Goal: Task Accomplishment & Management: Manage account settings

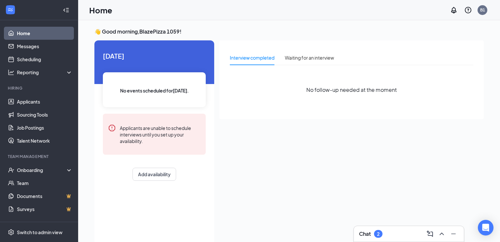
click at [390, 231] on div "Chat 2" at bounding box center [409, 233] width 100 height 10
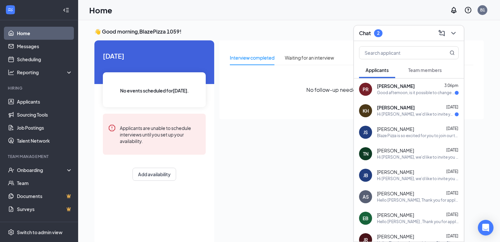
click at [418, 93] on div "Good afternoon, is it possible to change the time to 3:30 pm?" at bounding box center [416, 93] width 78 height 6
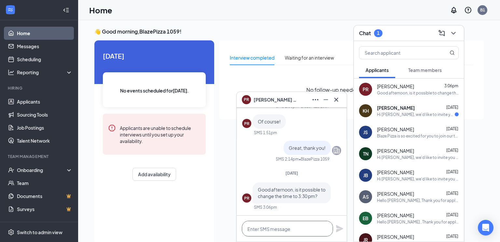
click at [274, 229] on textarea at bounding box center [287, 229] width 91 height 16
type textarea "That should be fine"
click at [338, 227] on icon "Plane" at bounding box center [339, 228] width 7 height 7
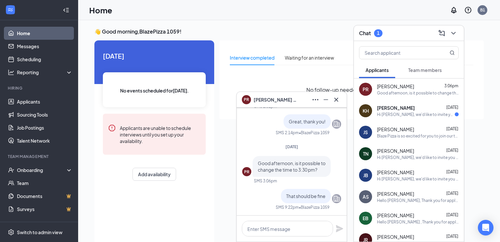
click at [409, 114] on div "Hi [PERSON_NAME], we'd like to invite you to a meeting with Blaze Pizza for Now…" at bounding box center [416, 115] width 78 height 6
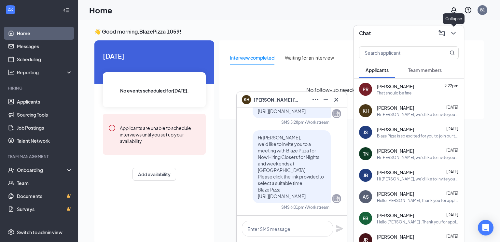
click at [457, 34] on icon "ChevronDown" at bounding box center [453, 33] width 8 height 8
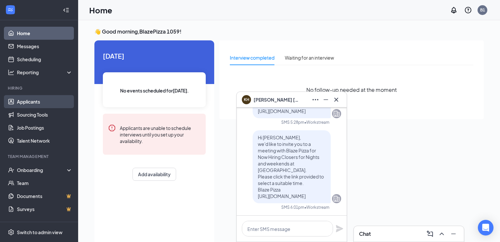
click at [32, 101] on link "Applicants" at bounding box center [45, 101] width 56 height 13
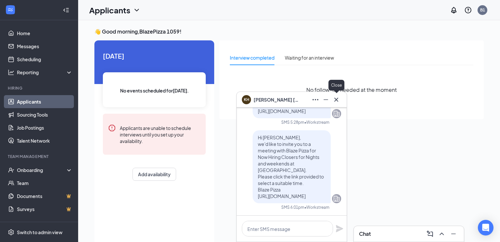
click at [335, 102] on icon "Cross" at bounding box center [336, 100] width 8 height 8
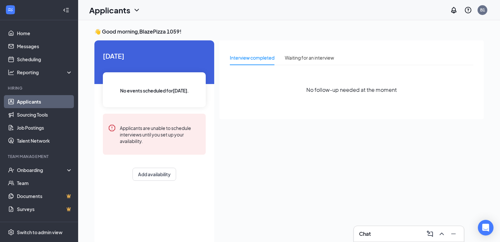
click at [33, 101] on link "Applicants" at bounding box center [45, 101] width 56 height 13
click at [31, 101] on link "Applicants" at bounding box center [45, 101] width 56 height 13
click at [25, 30] on link "Home" at bounding box center [45, 33] width 56 height 13
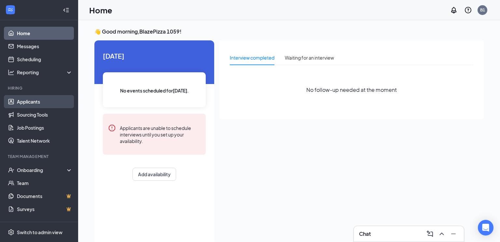
click at [28, 101] on link "Applicants" at bounding box center [45, 101] width 56 height 13
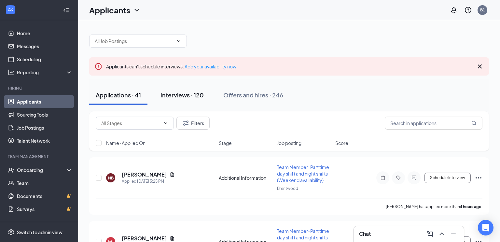
click at [184, 94] on div "Interviews · 120" at bounding box center [181, 95] width 43 height 8
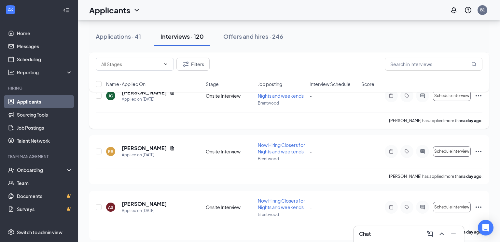
scroll to position [271, 0]
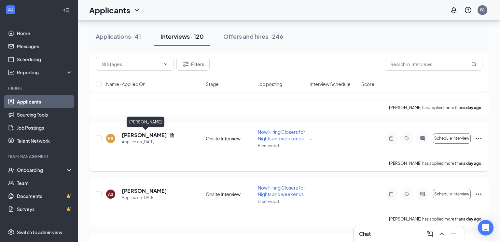
click at [157, 136] on h5 "[PERSON_NAME]" at bounding box center [144, 134] width 45 height 7
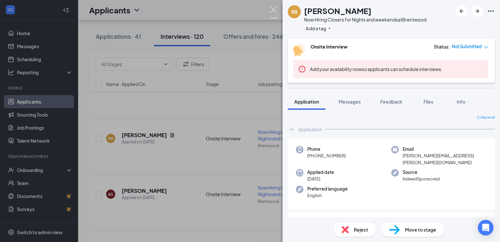
click at [273, 9] on img at bounding box center [273, 13] width 8 height 13
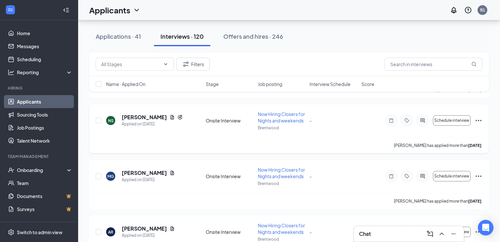
scroll to position [736, 0]
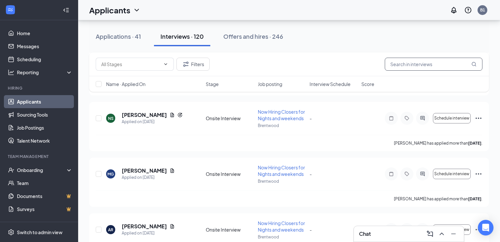
click at [402, 68] on input "text" at bounding box center [433, 64] width 98 height 13
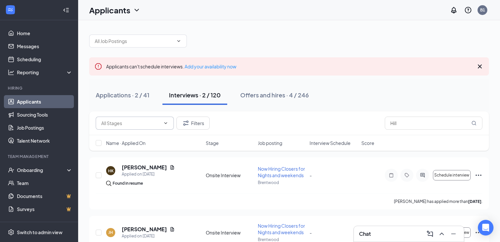
click at [167, 122] on icon "ChevronDown" at bounding box center [165, 122] width 5 height 5
click at [165, 122] on icon "ChevronDown" at bounding box center [165, 122] width 5 height 5
click at [191, 121] on button "Filters" at bounding box center [192, 122] width 33 height 13
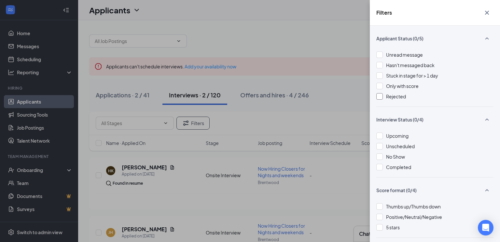
click at [381, 97] on div at bounding box center [379, 96] width 7 height 7
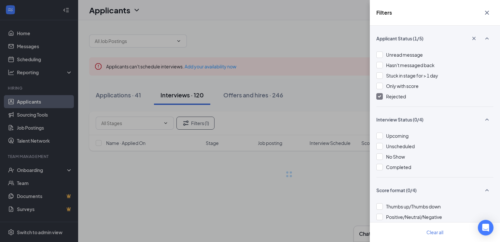
click at [339, 98] on div "Filters Applicant Status (1/5) Unread message Hasn't messaged back Stuck in sta…" at bounding box center [250, 121] width 500 height 242
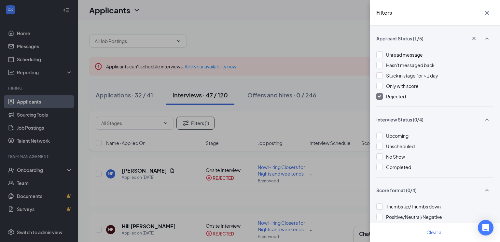
click at [487, 12] on icon "Cross" at bounding box center [487, 13] width 4 height 4
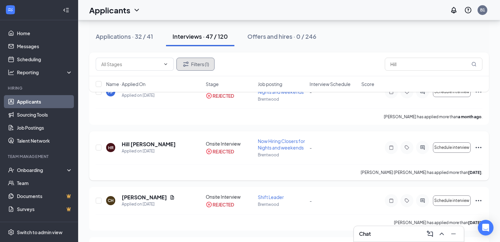
scroll to position [89, 0]
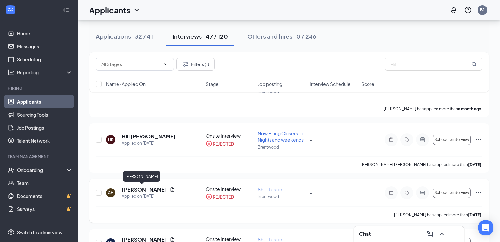
click at [143, 189] on h5 "[PERSON_NAME]" at bounding box center [144, 189] width 45 height 7
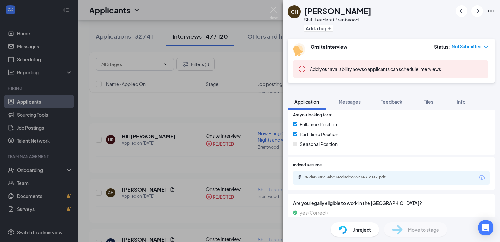
scroll to position [146, 0]
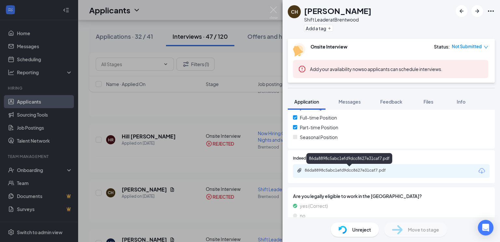
click at [329, 172] on div "86da8898c5abc1efd9dcc8627e31caf7.pdf" at bounding box center [349, 170] width 91 height 5
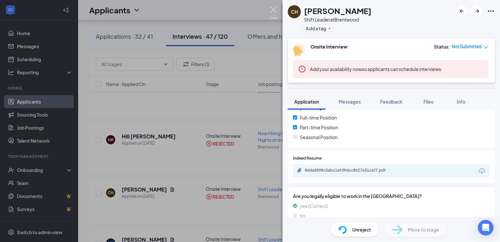
click at [275, 10] on img at bounding box center [273, 13] width 8 height 13
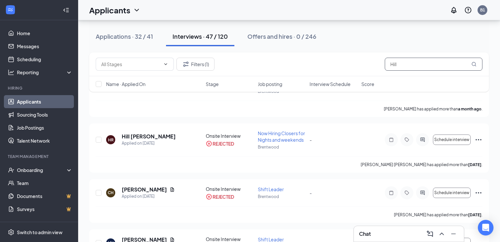
click at [400, 65] on input "Hill" at bounding box center [433, 64] width 98 height 13
type input "H"
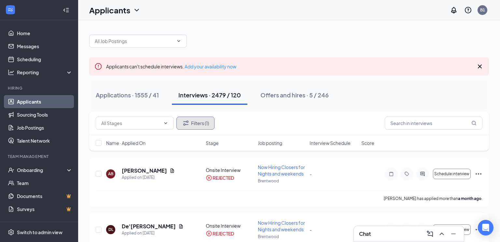
click at [193, 125] on button "Filters (1)" at bounding box center [195, 122] width 38 height 13
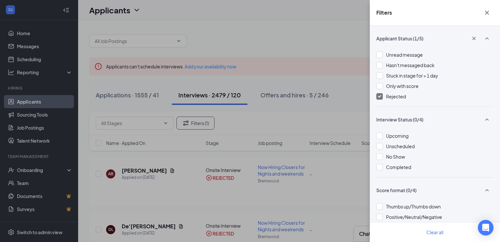
click at [382, 96] on div at bounding box center [379, 96] width 7 height 7
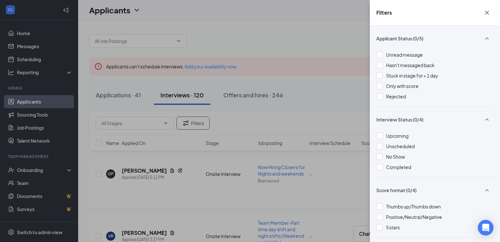
click at [318, 36] on div "Filters Applicant Status (0/5) Unread message Hasn't messaged back Stuck in sta…" at bounding box center [250, 121] width 500 height 242
click at [488, 12] on icon "Cross" at bounding box center [487, 13] width 8 height 8
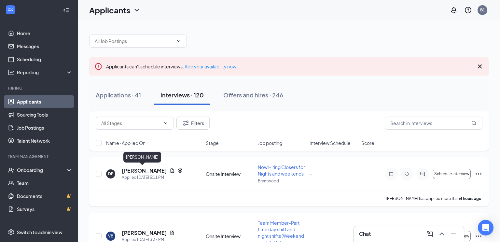
click at [139, 170] on h5 "[PERSON_NAME]" at bounding box center [144, 170] width 45 height 7
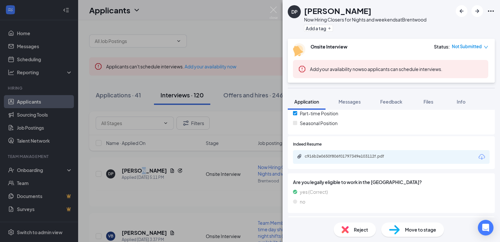
scroll to position [165, 0]
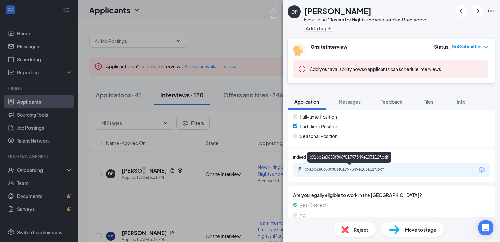
click at [357, 172] on div "c916b2e0650f806f01797349e103112f.pdf" at bounding box center [349, 170] width 105 height 6
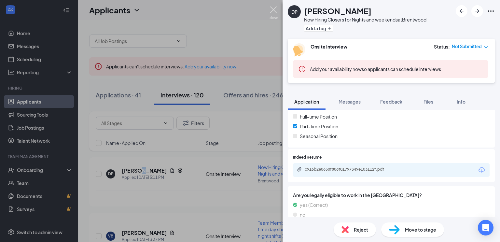
click at [272, 10] on img at bounding box center [273, 13] width 8 height 13
click at [273, 9] on div "Applicants B1" at bounding box center [289, 10] width 422 height 20
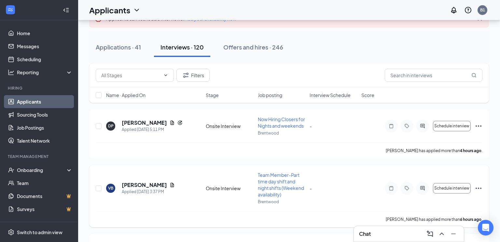
scroll to position [52, 0]
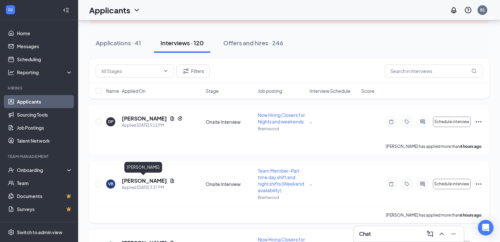
click at [137, 180] on h5 "[PERSON_NAME]" at bounding box center [144, 180] width 45 height 7
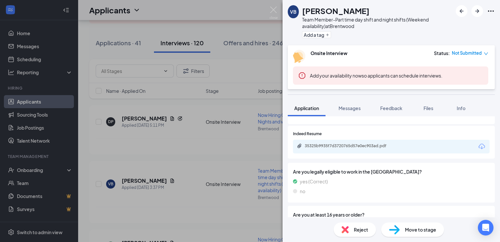
scroll to position [177, 0]
click at [332, 144] on div "35325b9935f7d3720765d57e0ec903ad.pdf" at bounding box center [349, 145] width 91 height 5
click at [274, 8] on img at bounding box center [273, 13] width 8 height 13
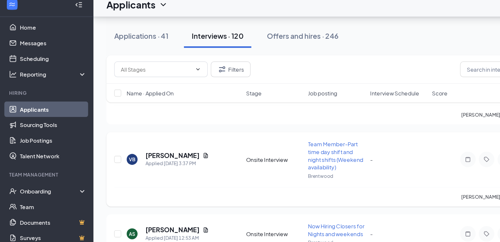
scroll to position [4, 0]
